Goal: Register for event/course

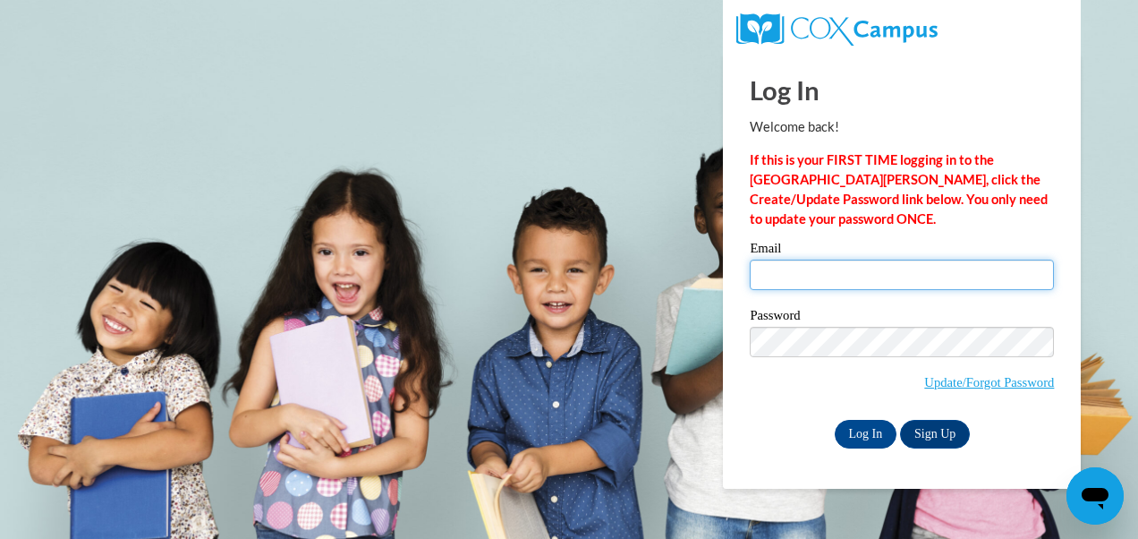
type input "[EMAIL_ADDRESS][DOMAIN_NAME]"
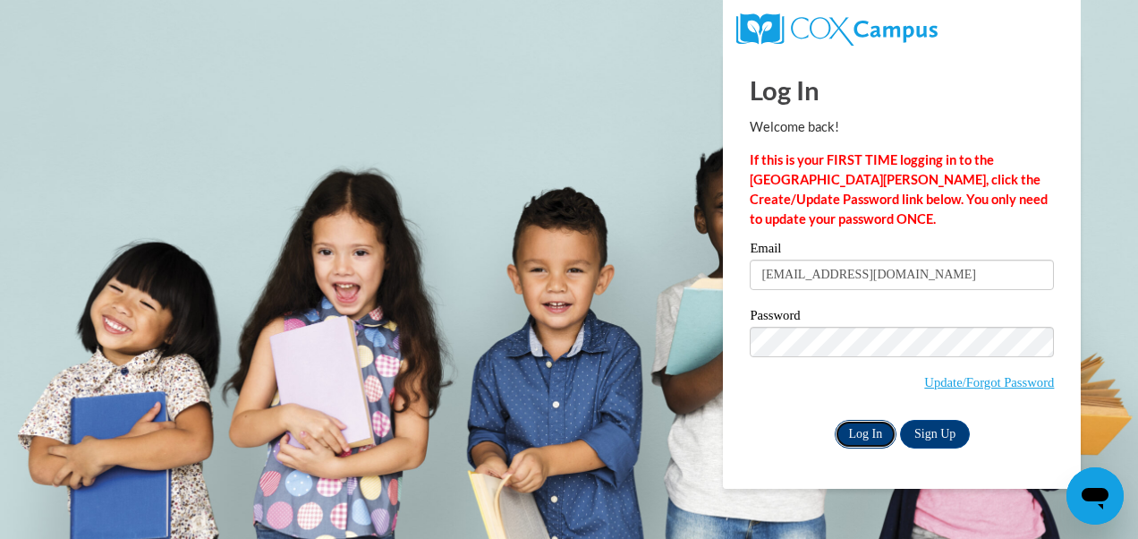
click at [863, 434] on input "Log In" at bounding box center [866, 434] width 63 height 29
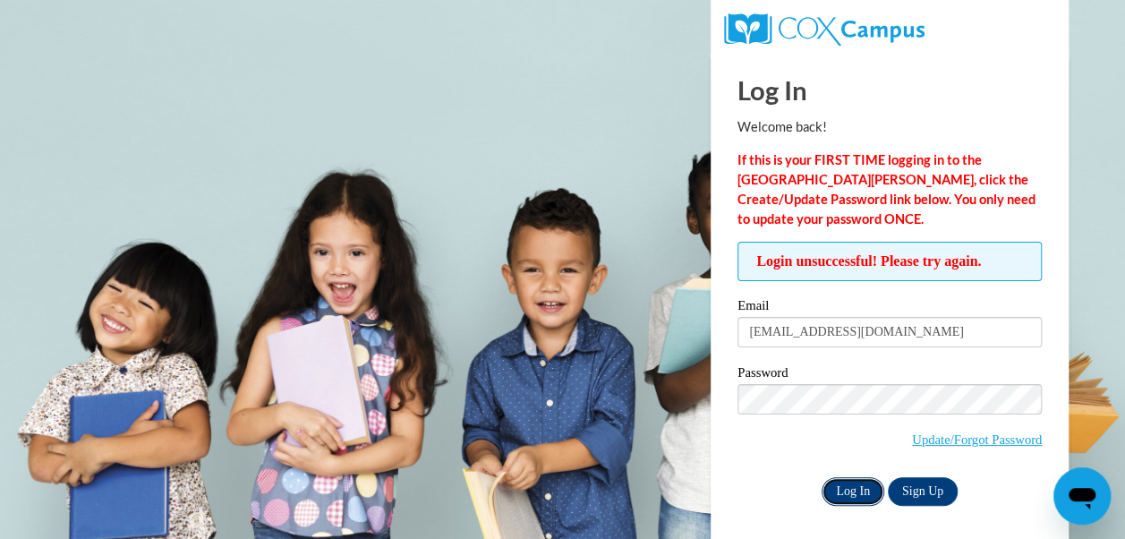
click at [854, 493] on input "Log In" at bounding box center [852, 491] width 63 height 29
click at [854, 489] on input "Log In" at bounding box center [852, 491] width 63 height 29
click at [957, 441] on link "Update/Forgot Password" at bounding box center [977, 439] width 130 height 14
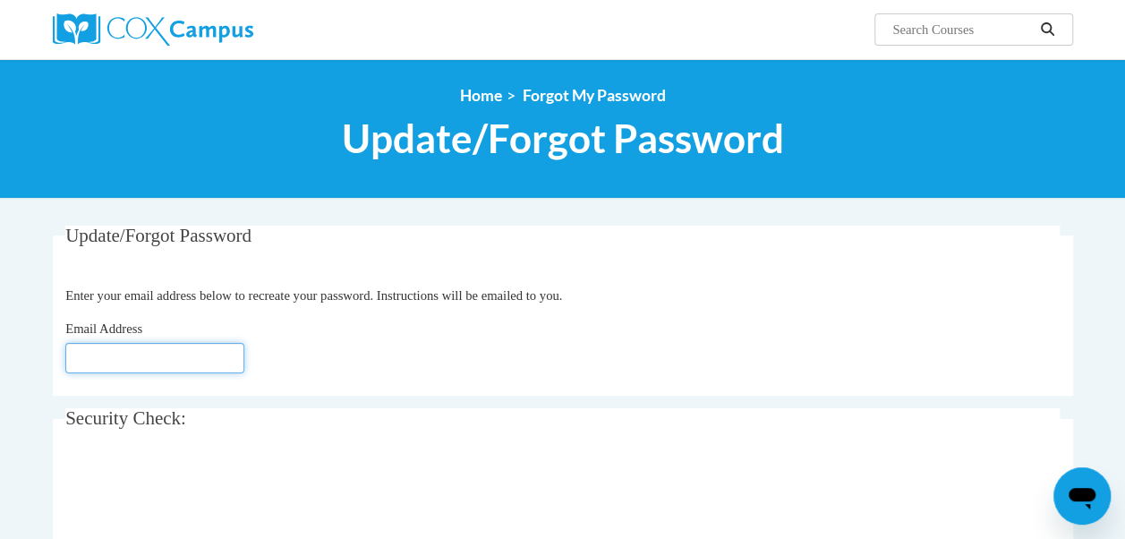
click at [149, 359] on input "Email Address" at bounding box center [154, 358] width 179 height 30
type input "[EMAIL_ADDRESS][DOMAIN_NAME]"
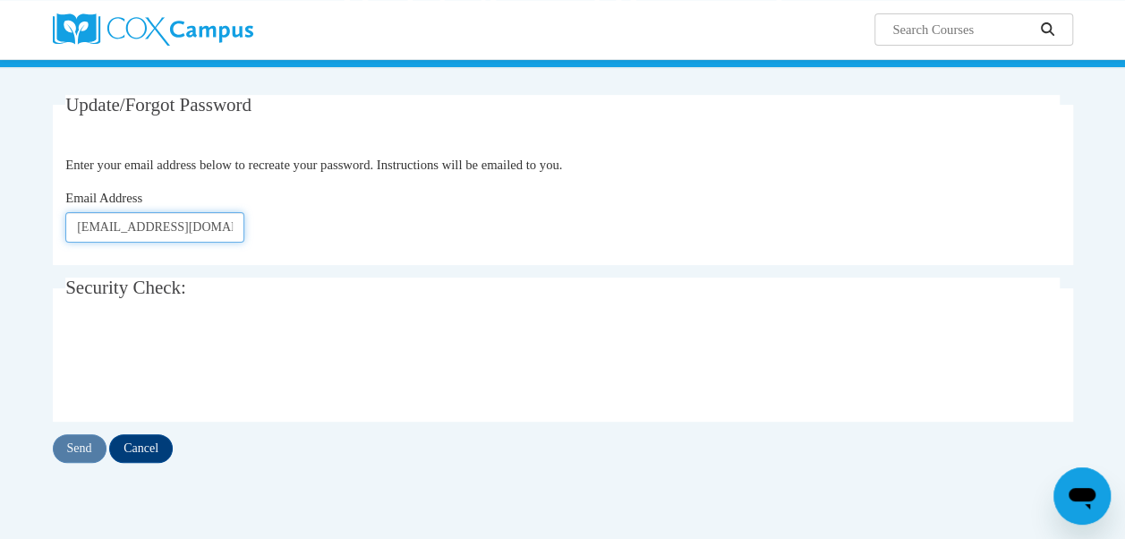
scroll to position [134, 0]
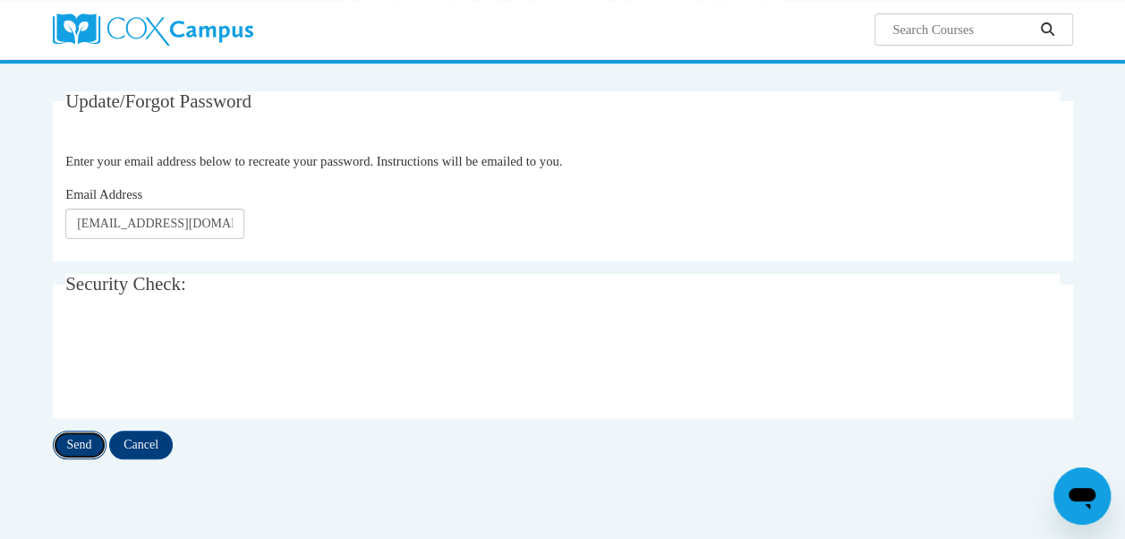
click at [84, 446] on input "Send" at bounding box center [80, 444] width 54 height 29
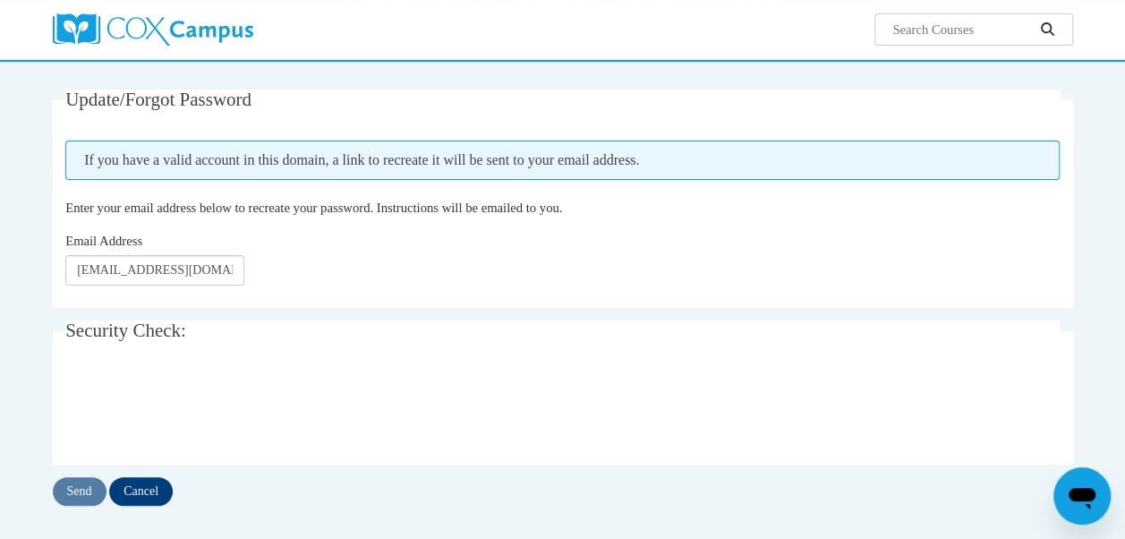
scroll to position [138, 0]
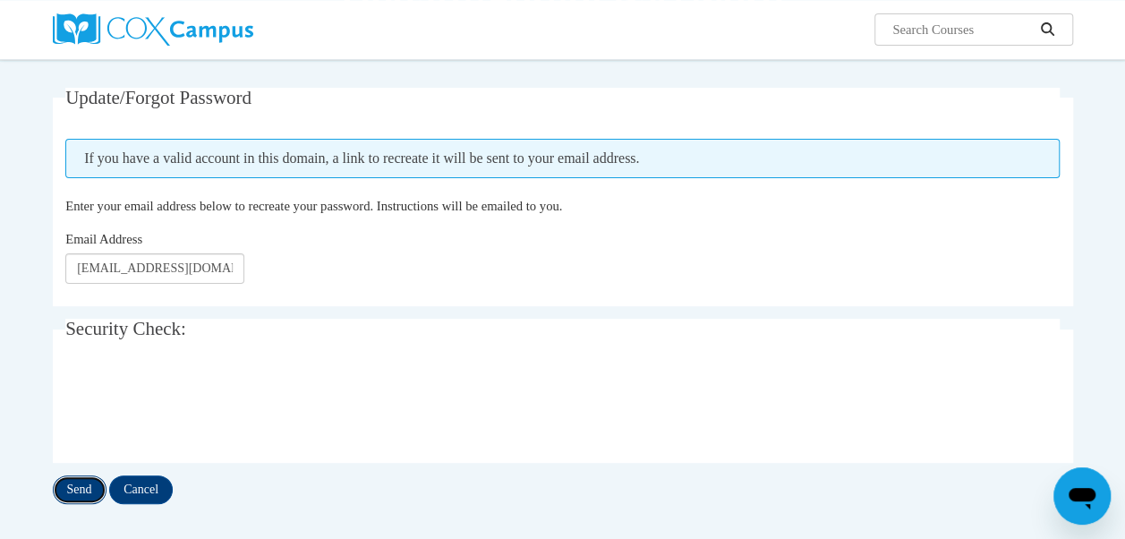
click at [85, 489] on input "Send" at bounding box center [80, 489] width 54 height 29
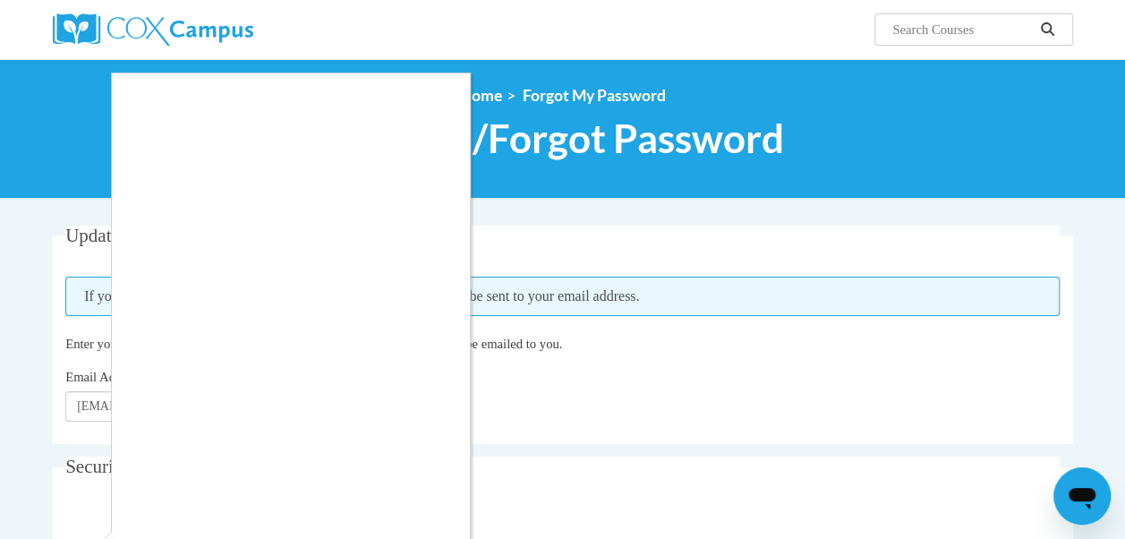
click at [648, 250] on div at bounding box center [562, 269] width 1125 height 539
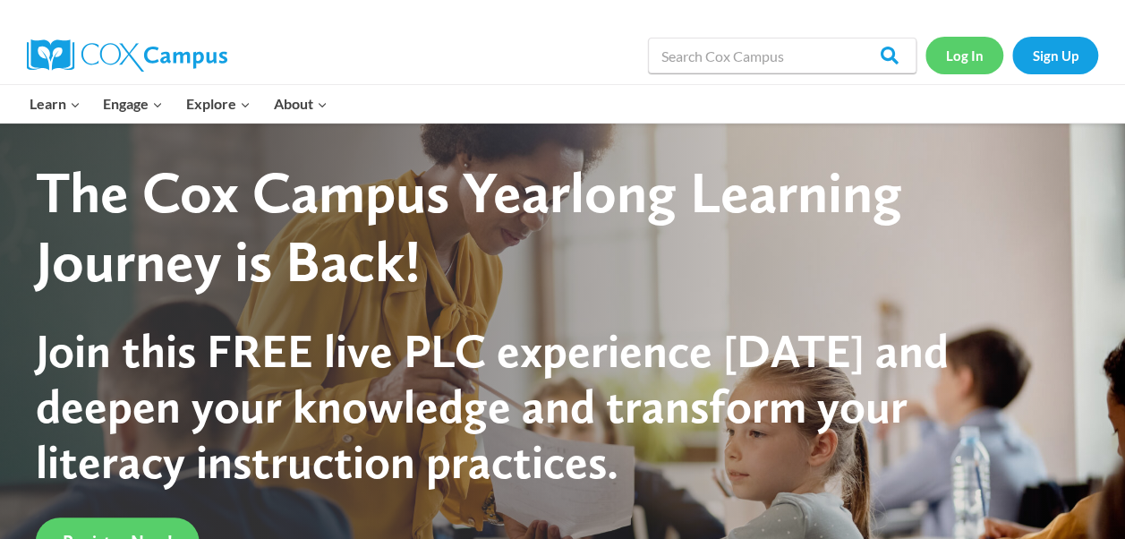
click at [961, 59] on link "Log In" at bounding box center [964, 55] width 78 height 37
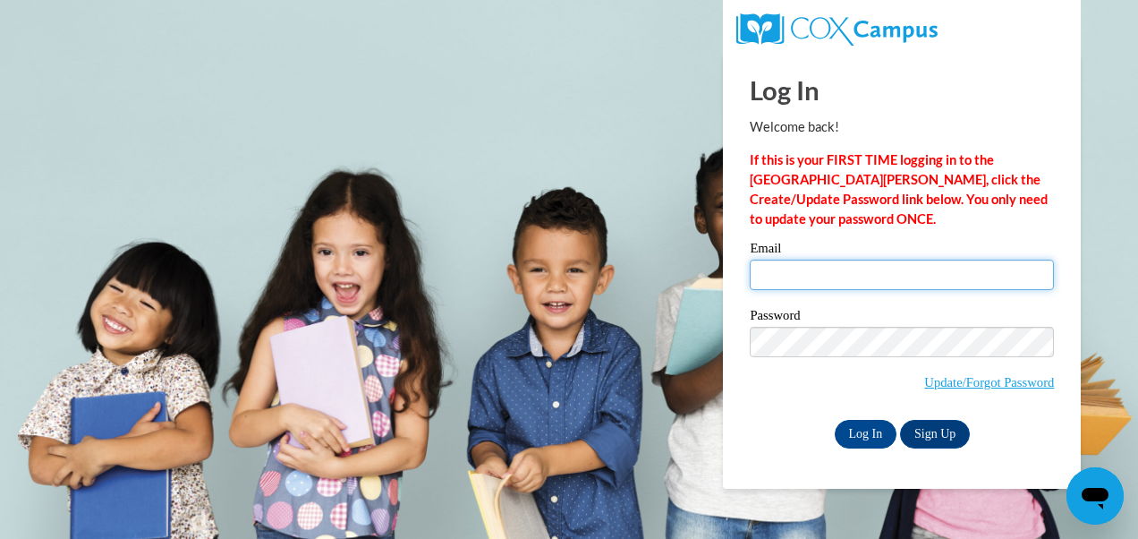
type input "hankesh@cpsboe.k12.oh.us"
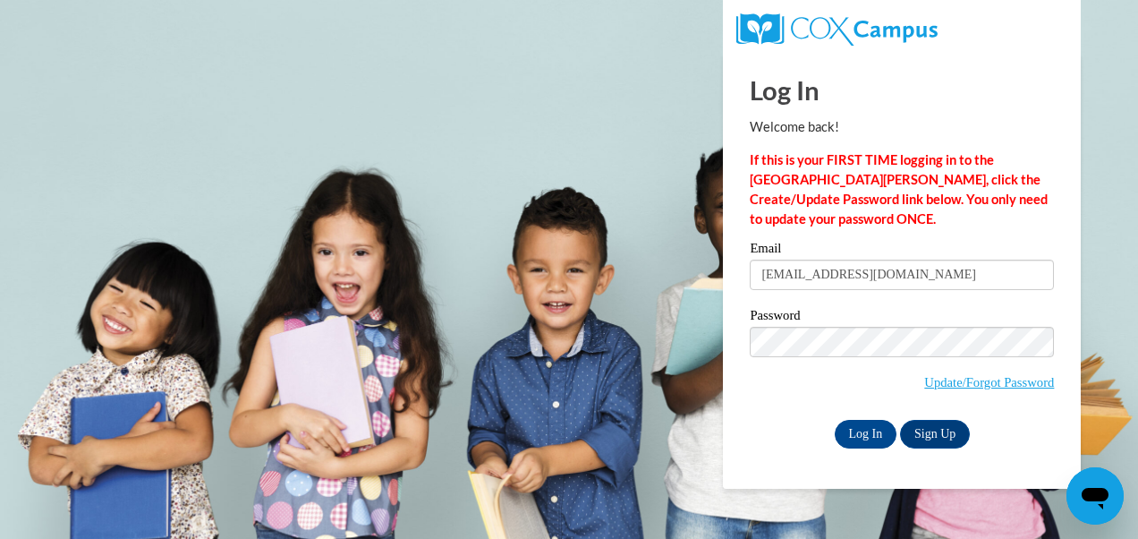
click at [757, 423] on div "Log In Sign Up" at bounding box center [902, 434] width 304 height 29
click at [835, 420] on input "Log In" at bounding box center [866, 434] width 63 height 29
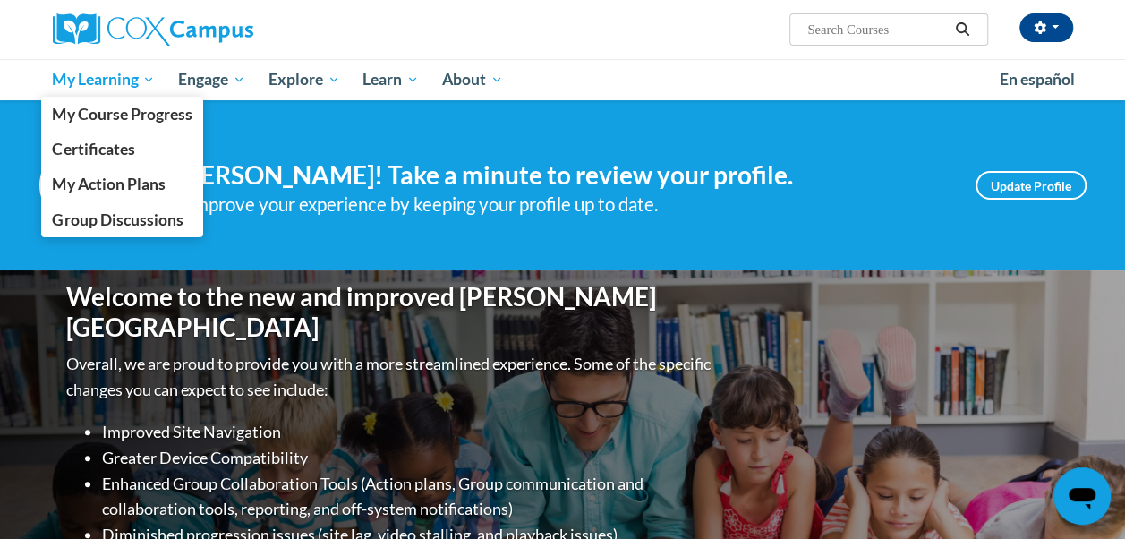
click at [115, 73] on span "My Learning" at bounding box center [103, 79] width 103 height 21
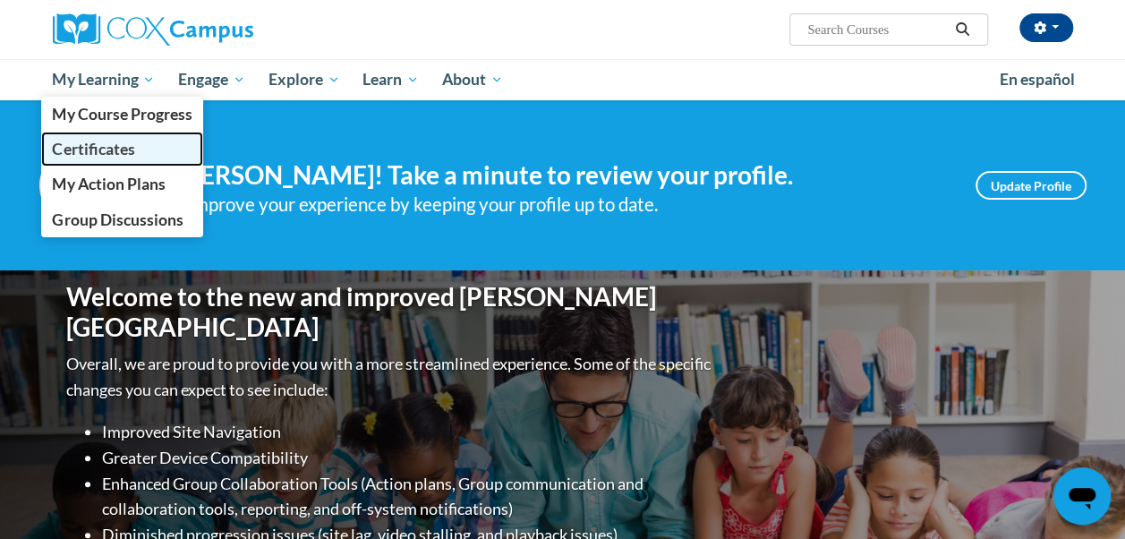
click at [109, 149] on span "Certificates" at bounding box center [93, 149] width 82 height 19
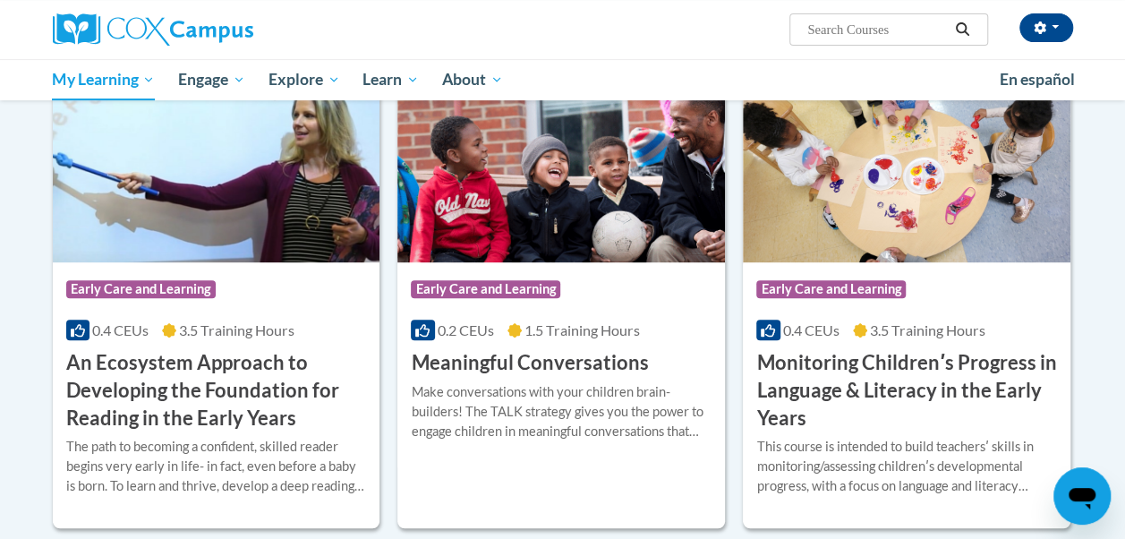
scroll to position [355, 0]
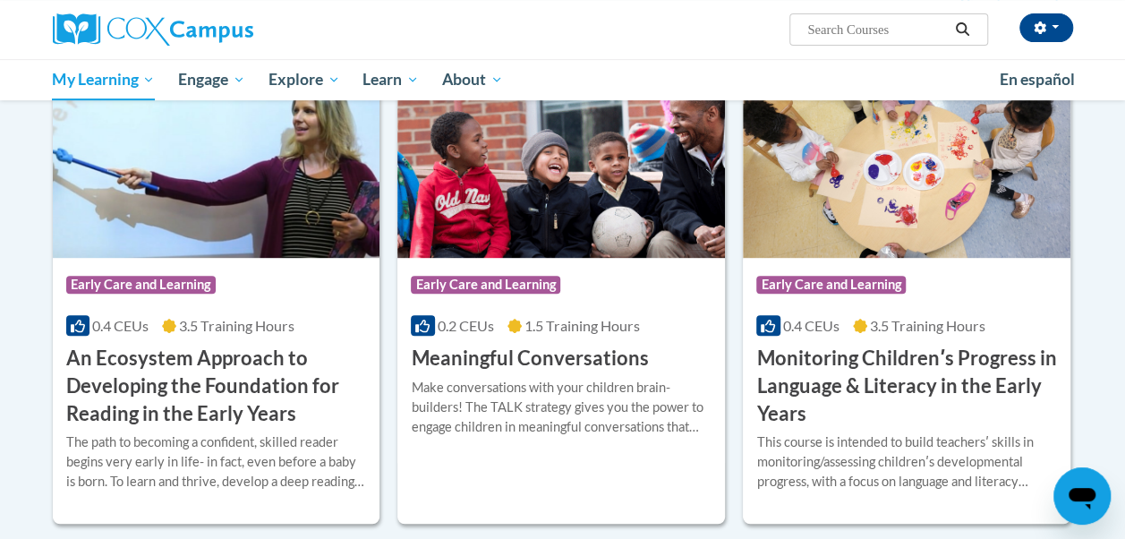
click at [861, 36] on input "Search..." at bounding box center [876, 29] width 143 height 21
type input "emergent"
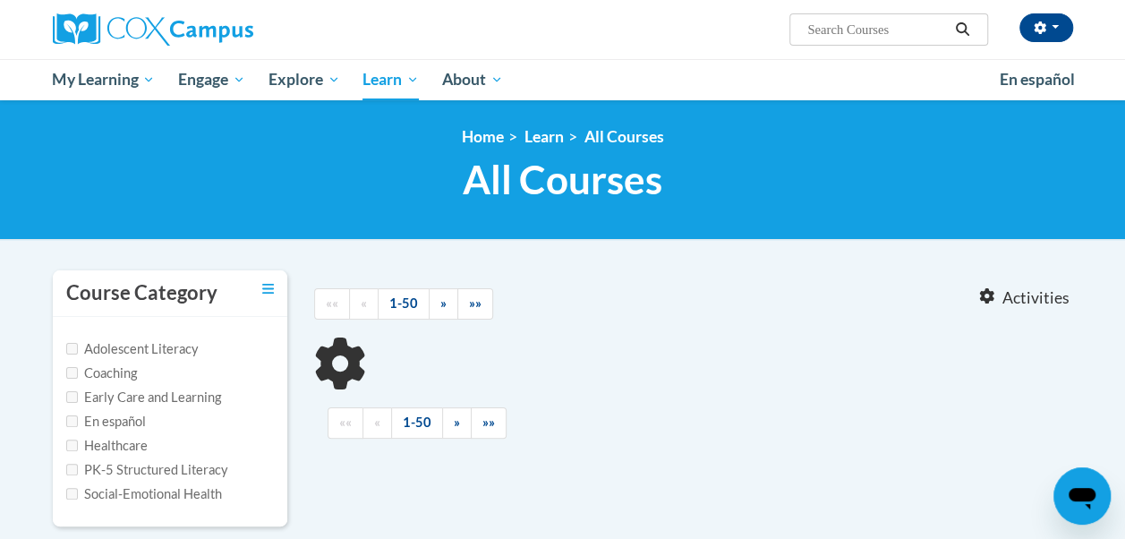
type input "emergent"
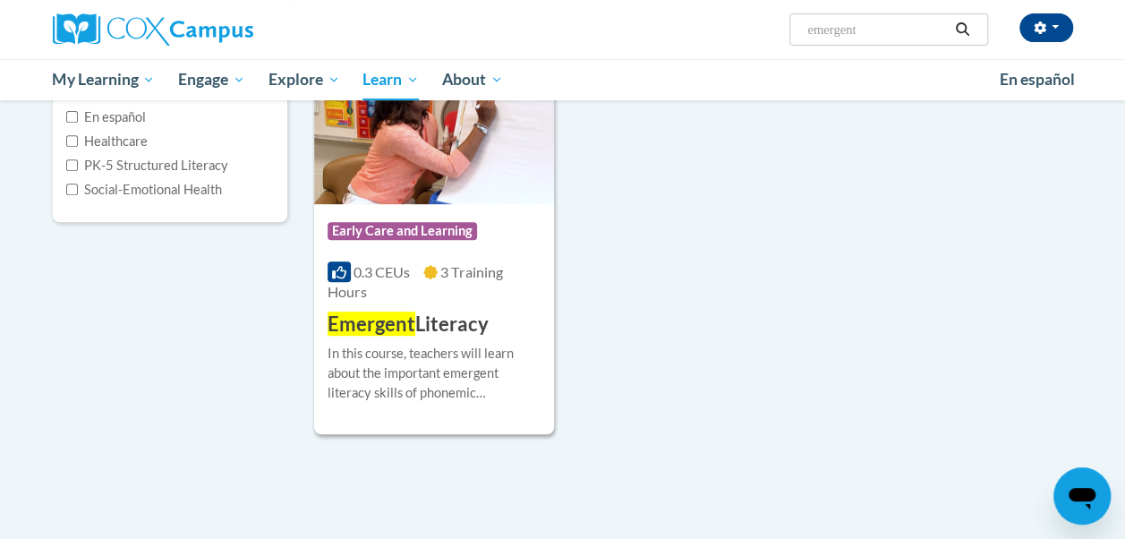
scroll to position [308, 0]
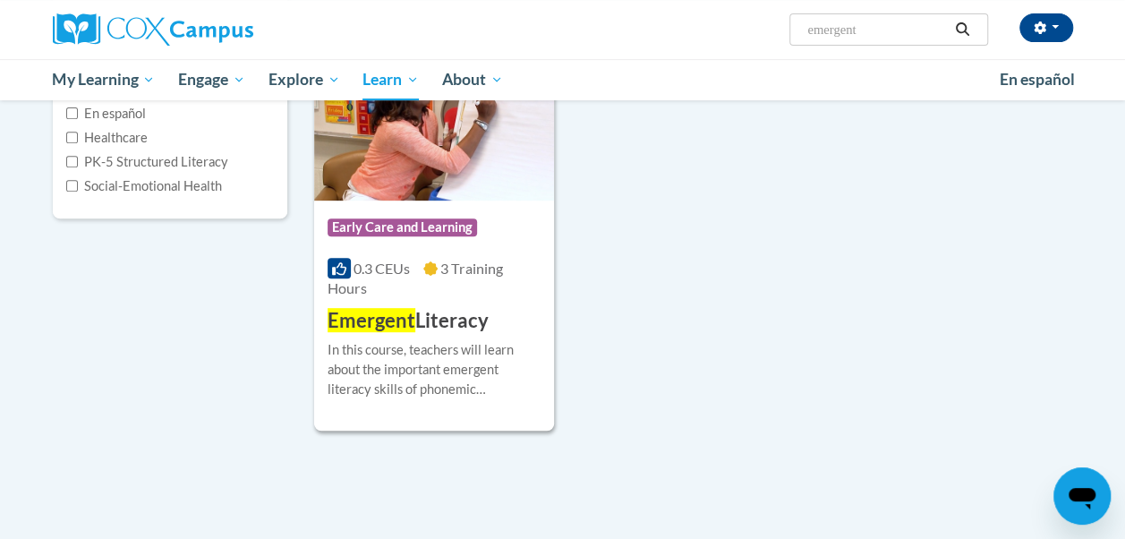
click at [406, 294] on div "0.3 CEUs 3 Training Hours" at bounding box center [433, 278] width 213 height 39
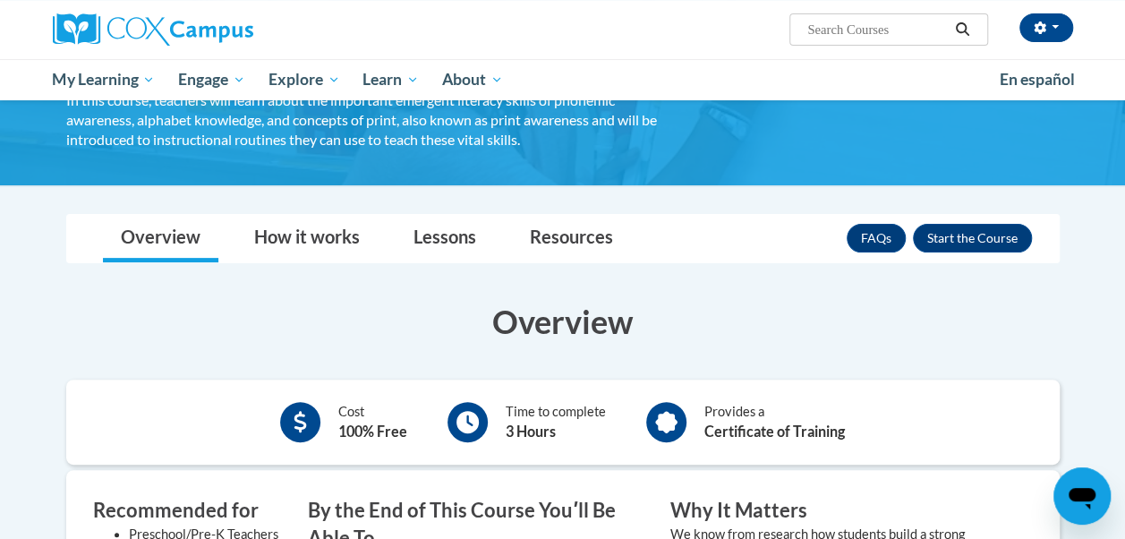
scroll to position [147, 0]
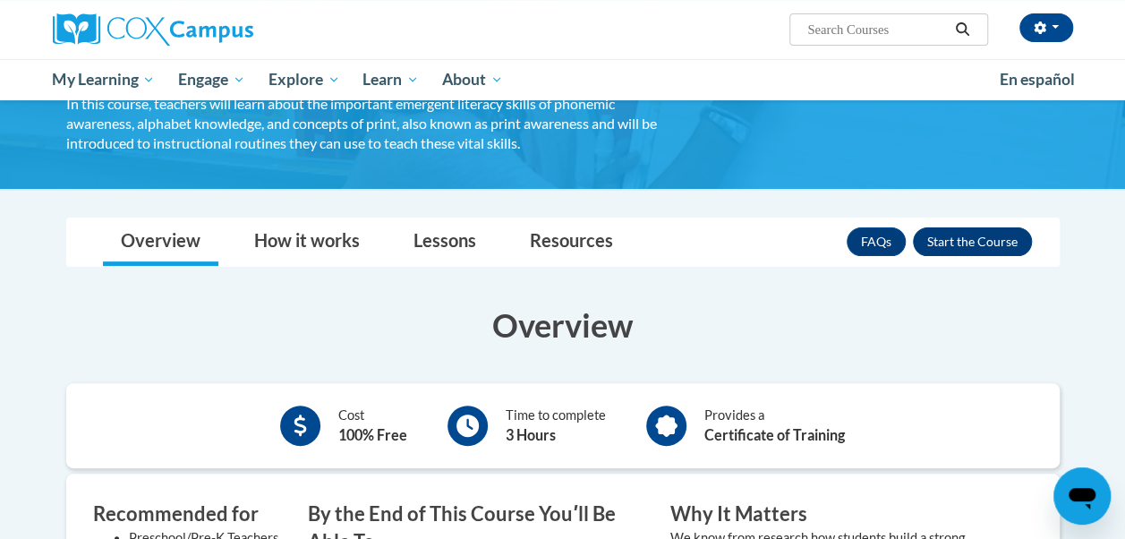
click at [986, 233] on button "Enroll" at bounding box center [972, 241] width 119 height 29
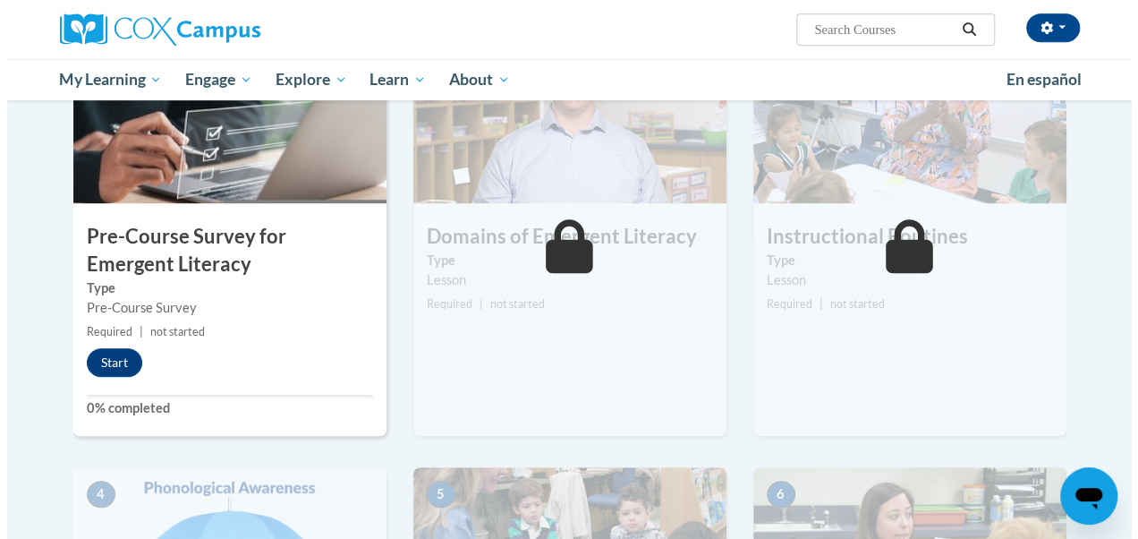
scroll to position [444, 0]
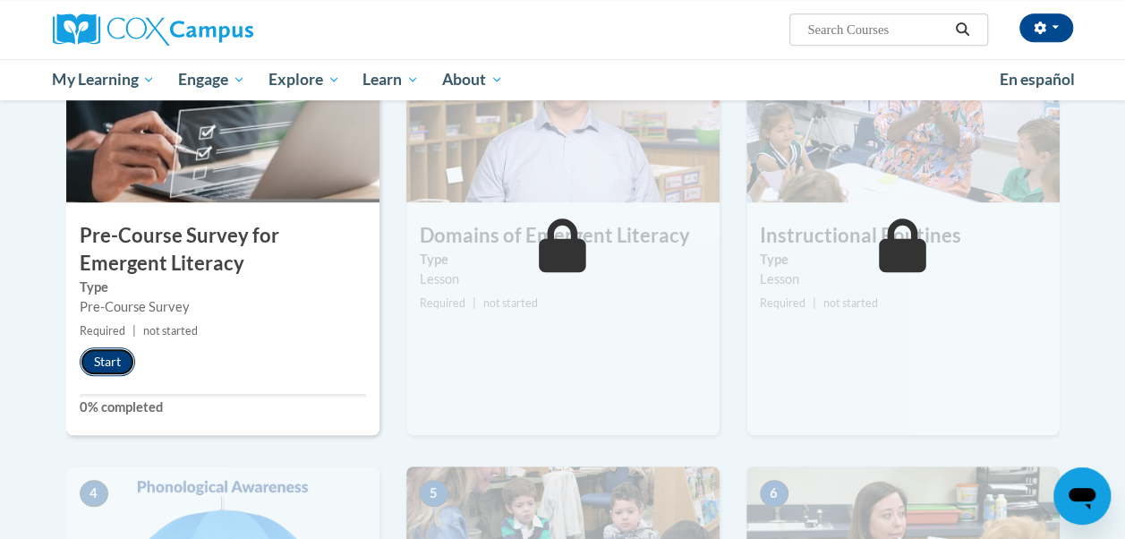
click at [102, 361] on button "Start" at bounding box center [107, 361] width 55 height 29
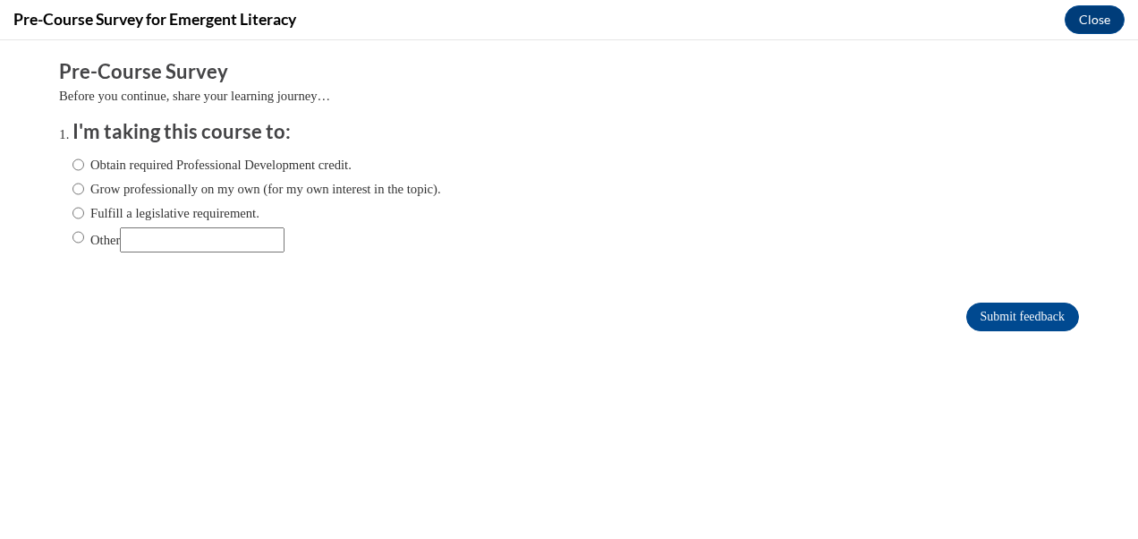
scroll to position [0, 0]
click at [72, 170] on input "Obtain required Professional Development credit." at bounding box center [78, 165] width 12 height 20
radio input "true"
click at [973, 315] on input "Submit feedback" at bounding box center [1022, 316] width 113 height 29
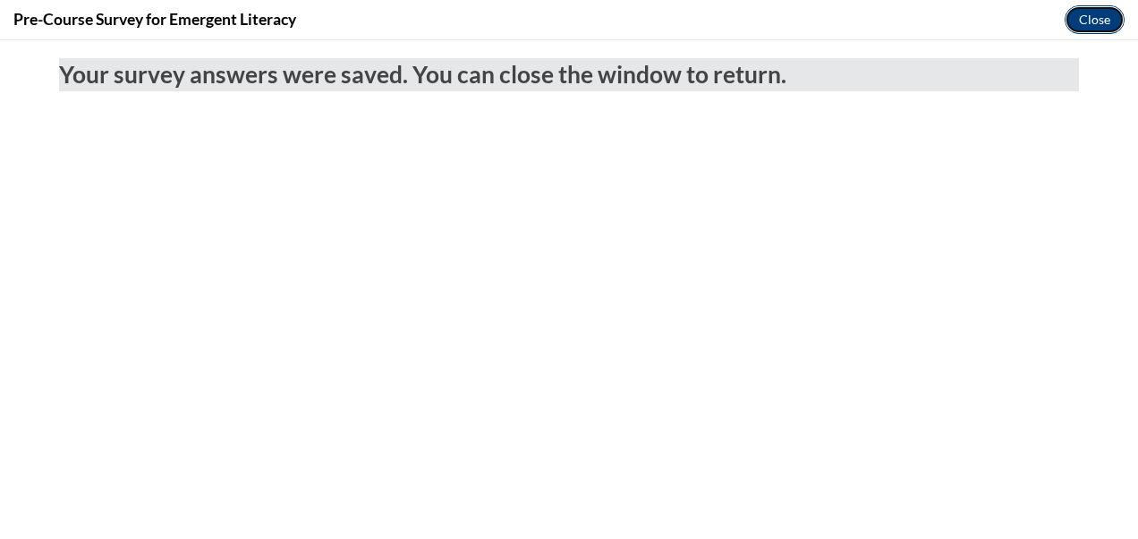
click at [1103, 13] on button "Close" at bounding box center [1095, 19] width 60 height 29
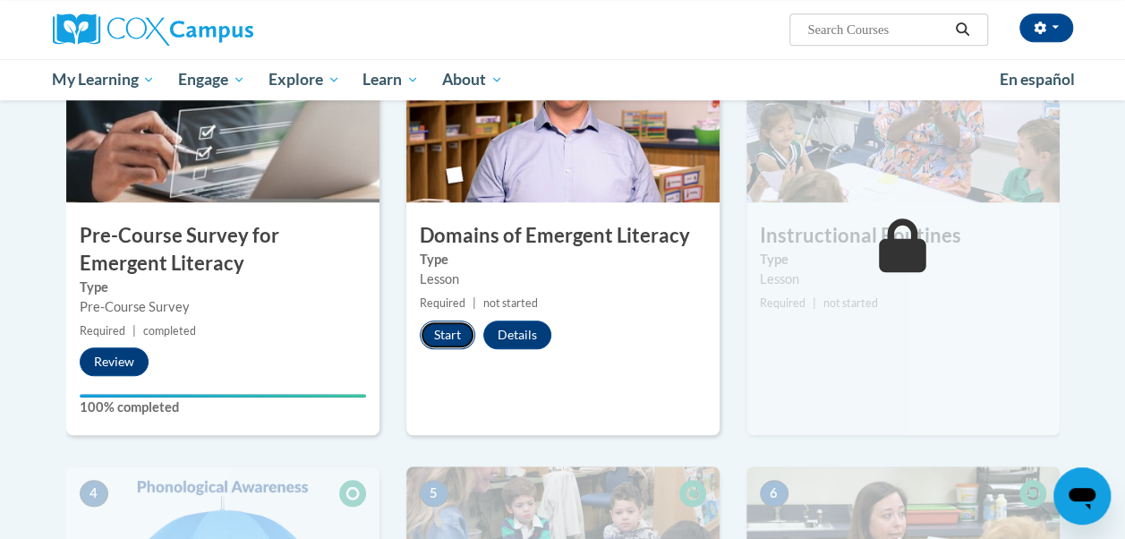
click at [453, 327] on button "Start" at bounding box center [447, 334] width 55 height 29
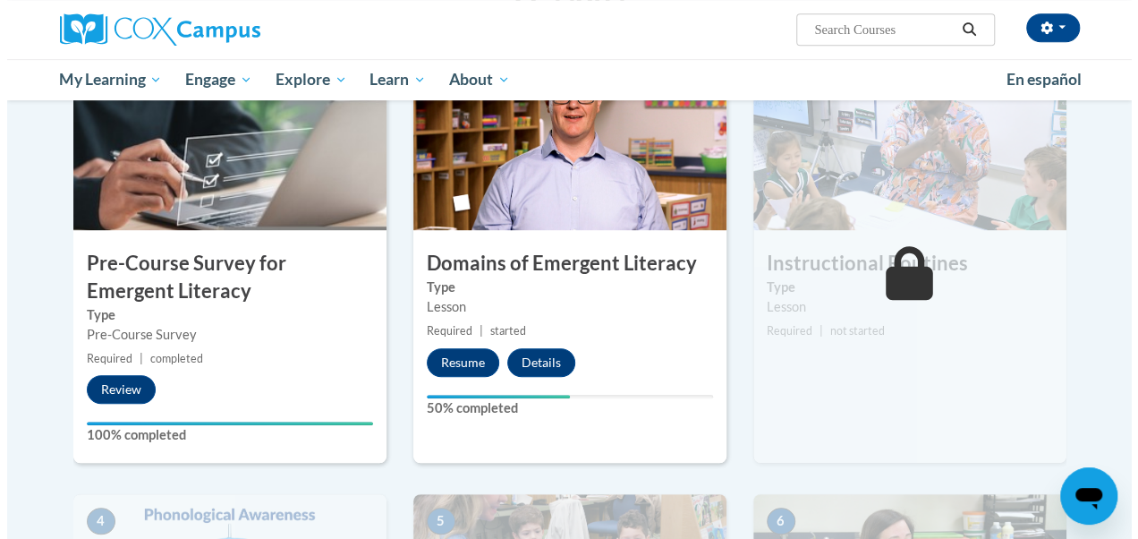
scroll to position [424, 0]
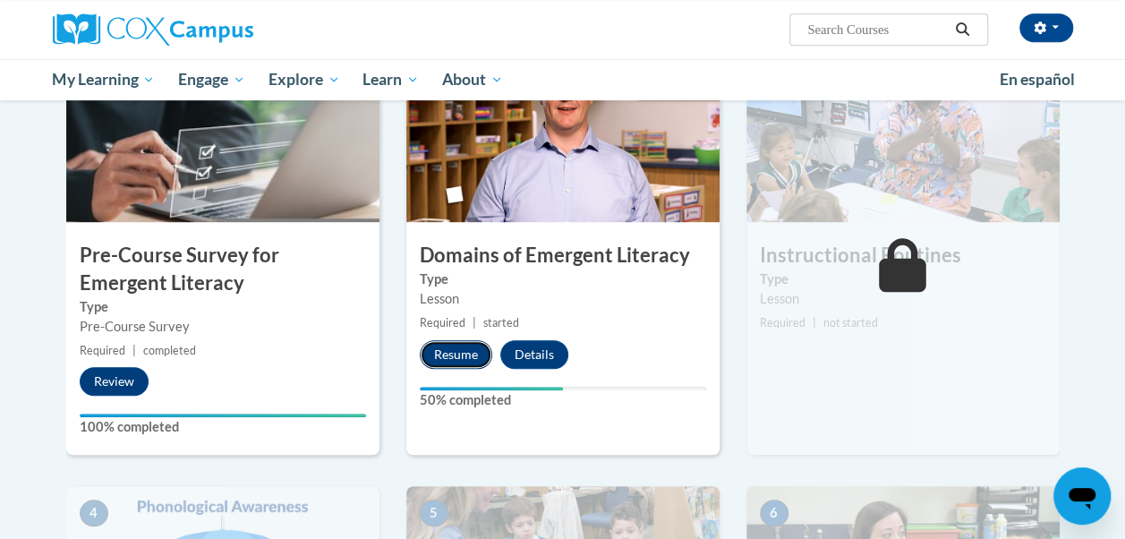
click at [457, 353] on button "Resume" at bounding box center [456, 354] width 72 height 29
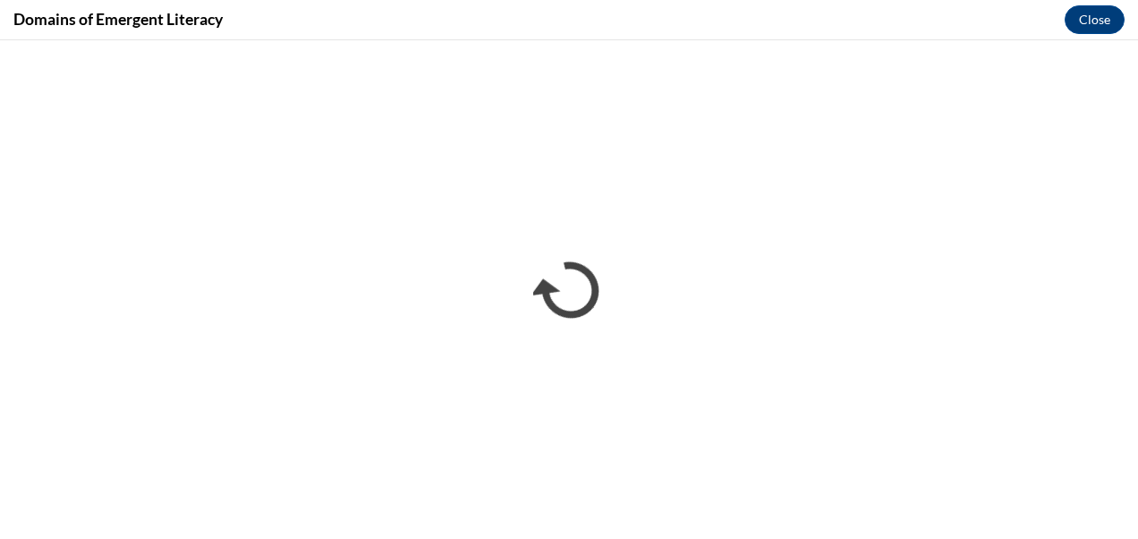
scroll to position [0, 0]
